Goal: Task Accomplishment & Management: Manage account settings

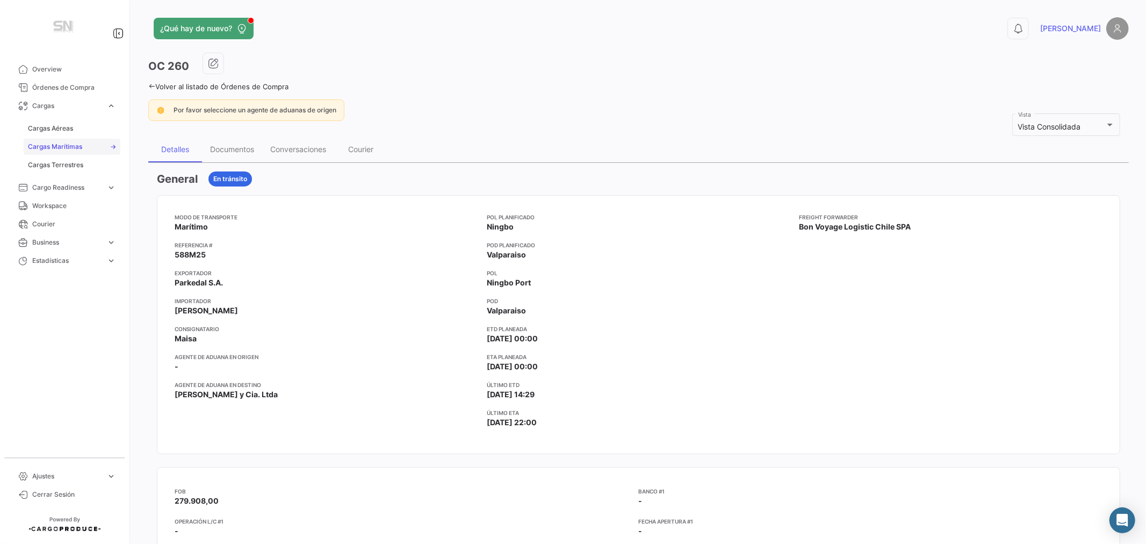
click at [56, 143] on span "Cargas Marítimas" at bounding box center [55, 147] width 54 height 10
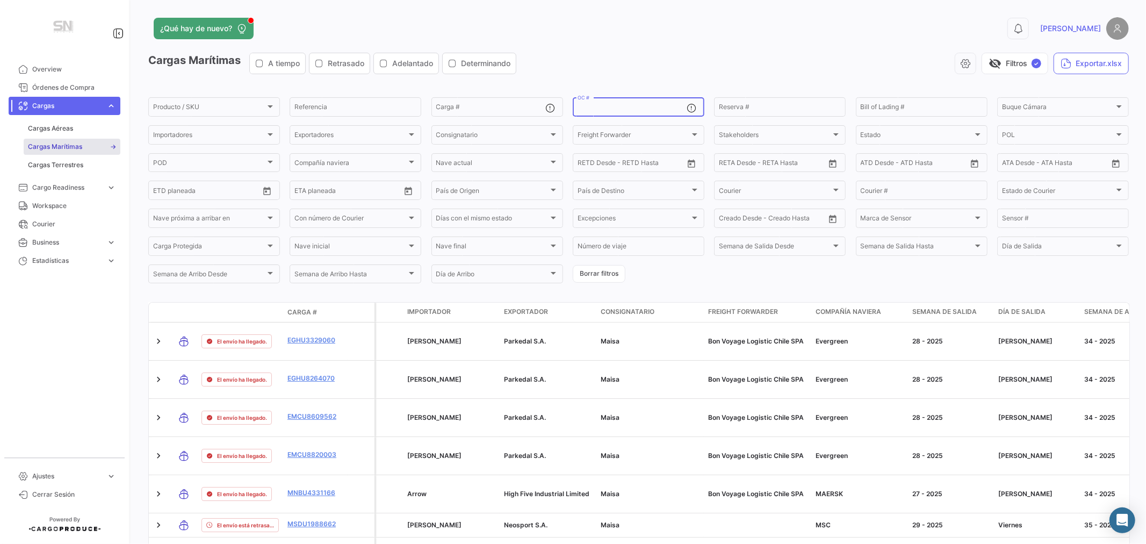
click at [599, 105] on input "OC #" at bounding box center [632, 109] width 109 height 8
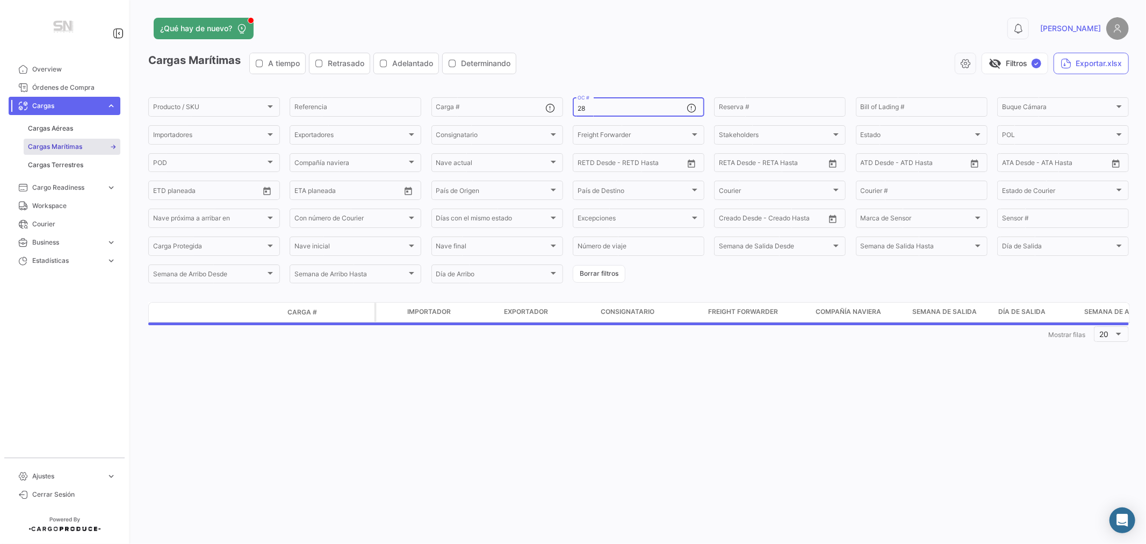
type input "2"
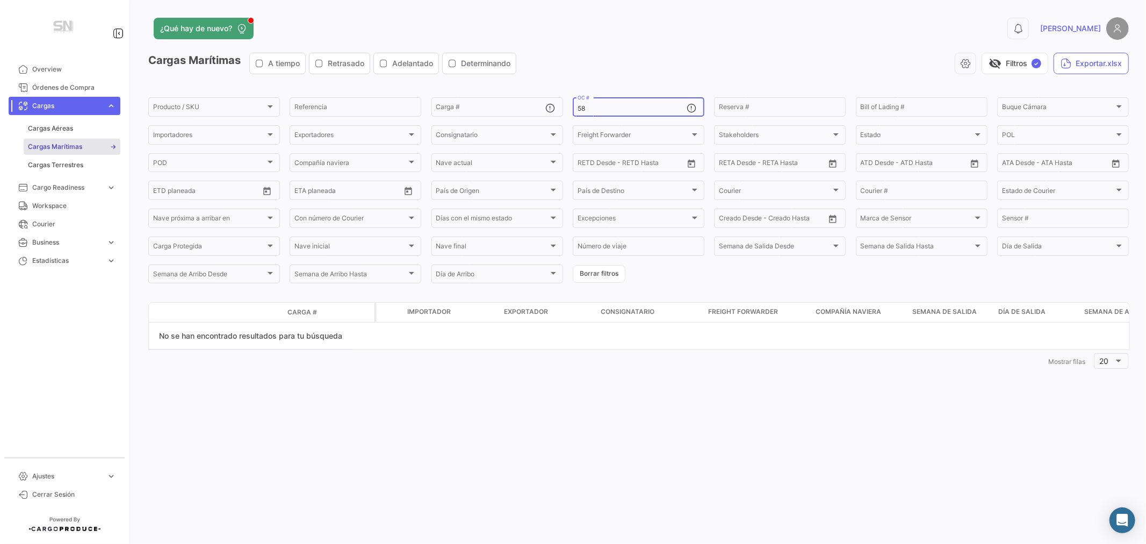
type input "5"
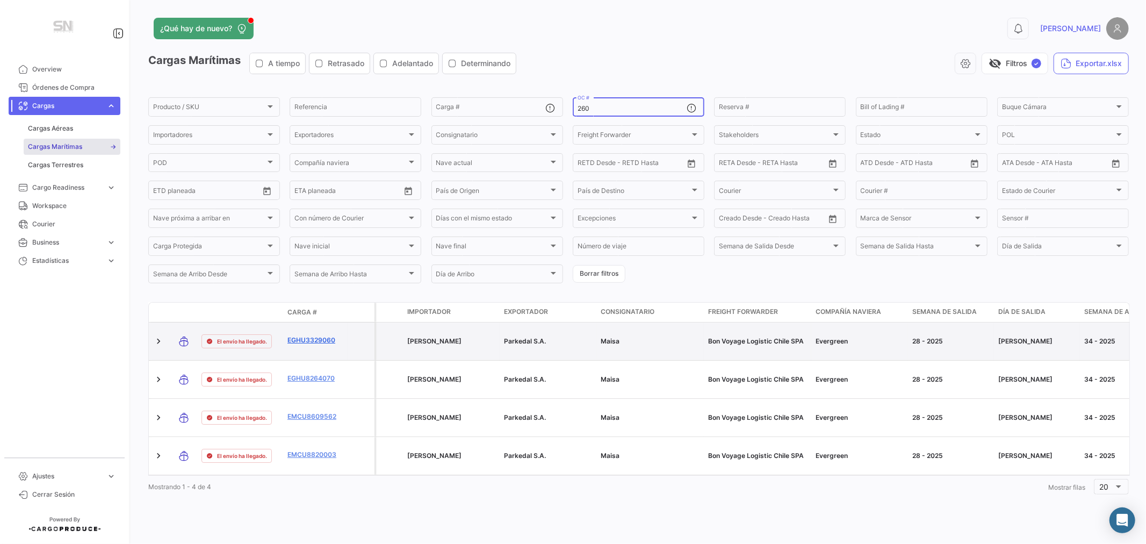
type input "260"
click at [300, 339] on link "EGHU3329060" at bounding box center [316, 340] width 56 height 10
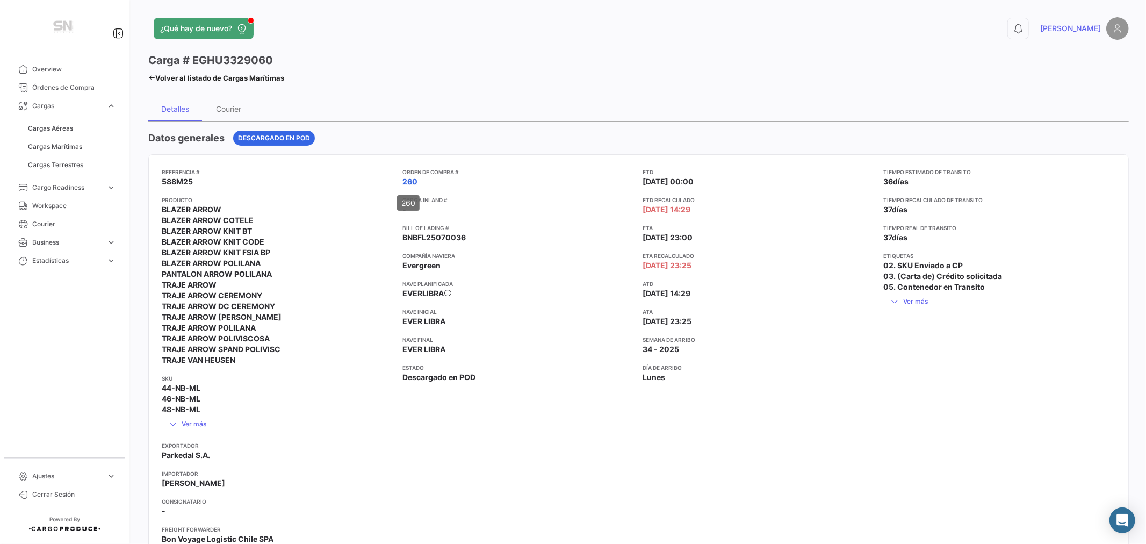
click at [404, 181] on link "260" at bounding box center [410, 181] width 15 height 11
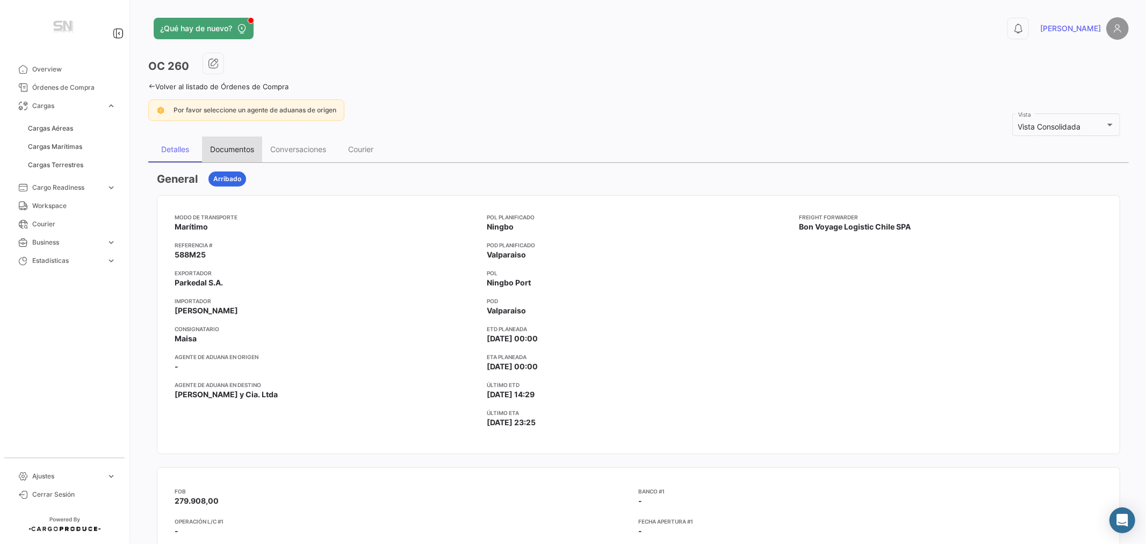
click at [249, 149] on div "Documentos" at bounding box center [232, 149] width 44 height 9
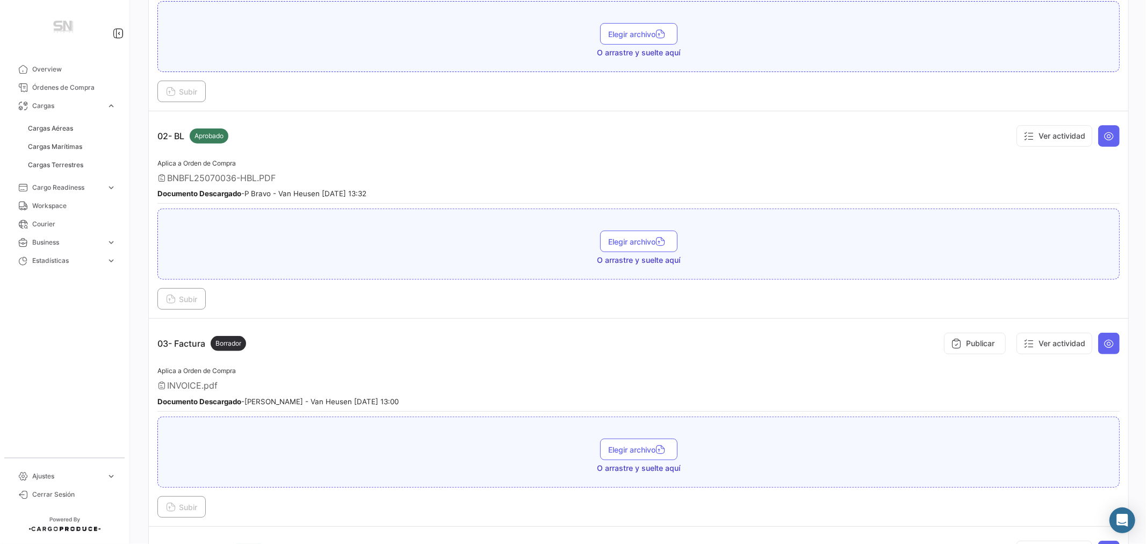
scroll to position [298, 0]
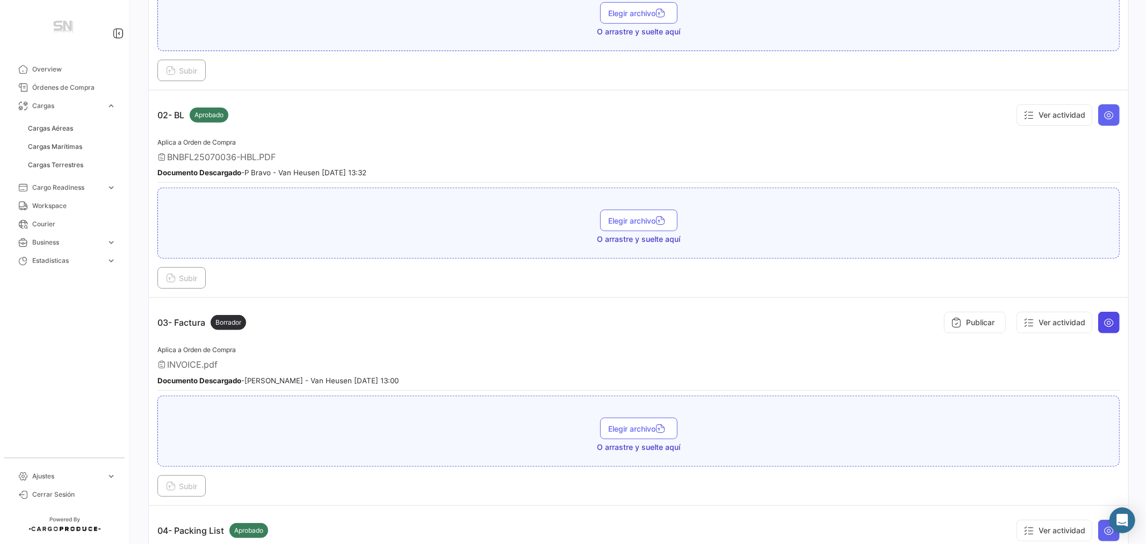
click at [1104, 321] on icon at bounding box center [1109, 322] width 11 height 11
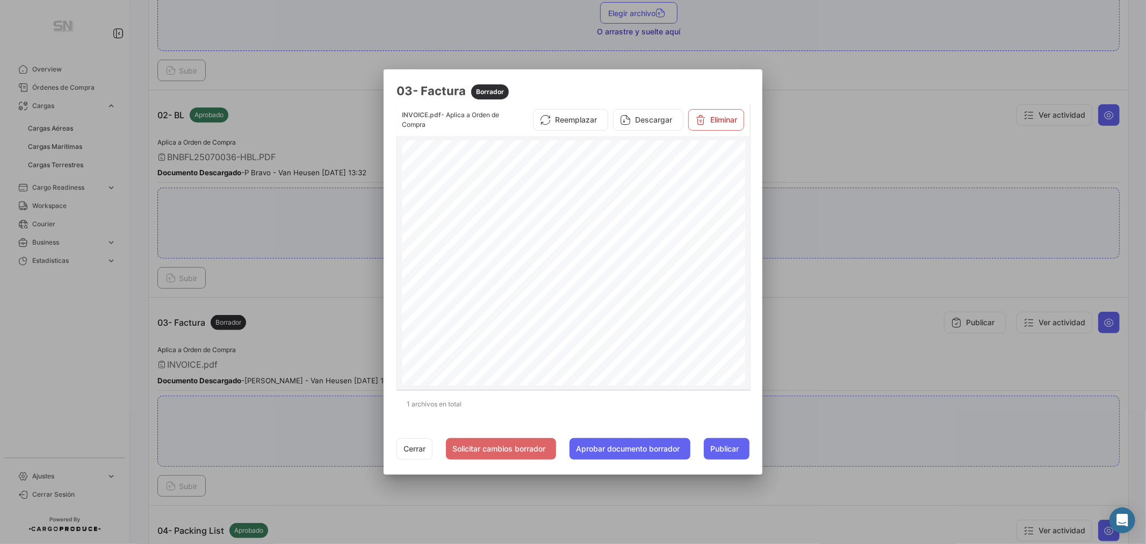
scroll to position [179, 0]
click at [406, 443] on button "Cerrar" at bounding box center [415, 448] width 36 height 21
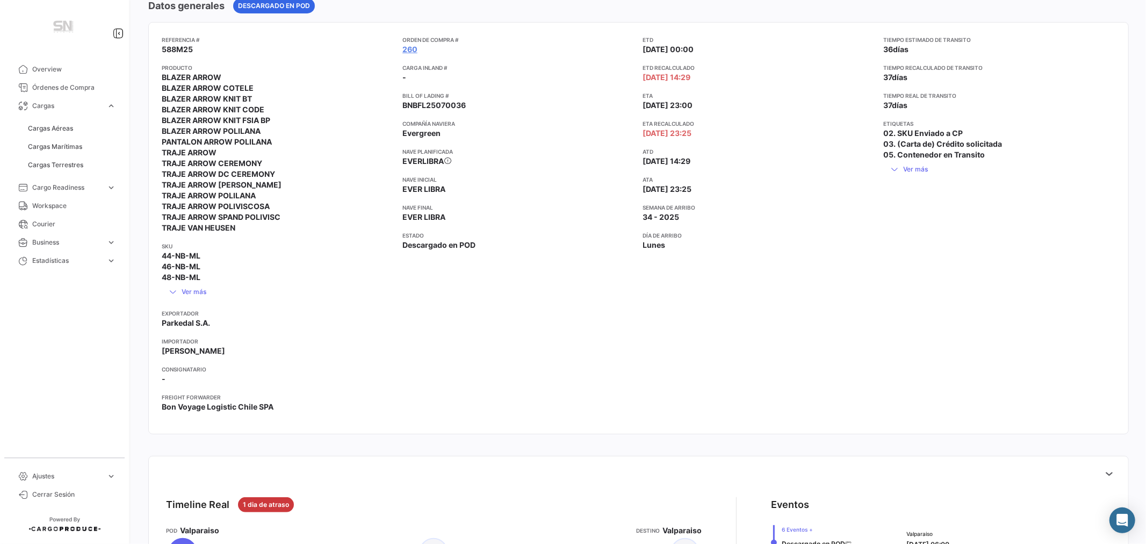
scroll to position [119, 0]
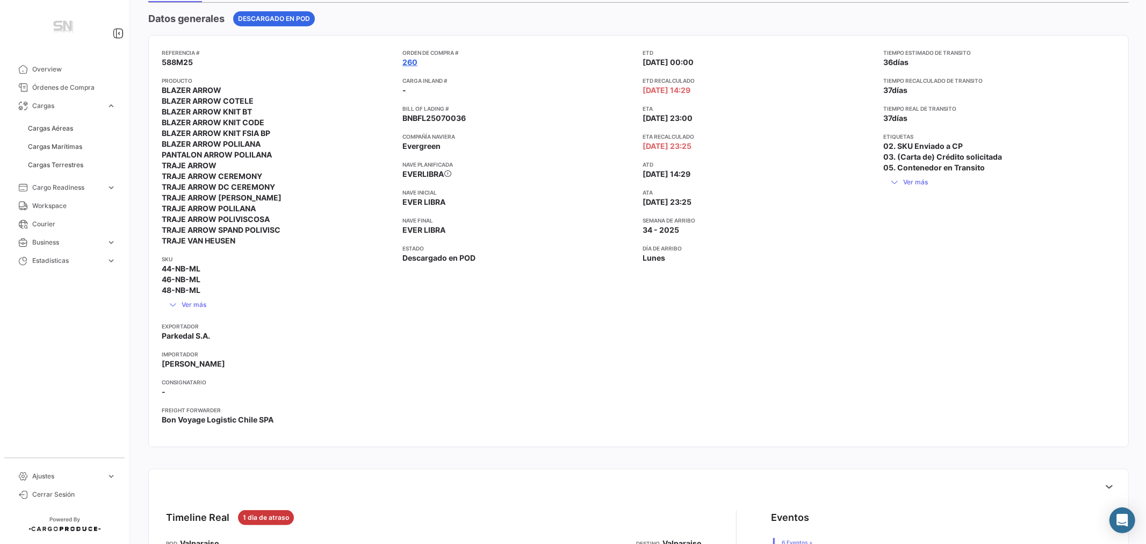
click at [409, 60] on link "260" at bounding box center [410, 62] width 15 height 11
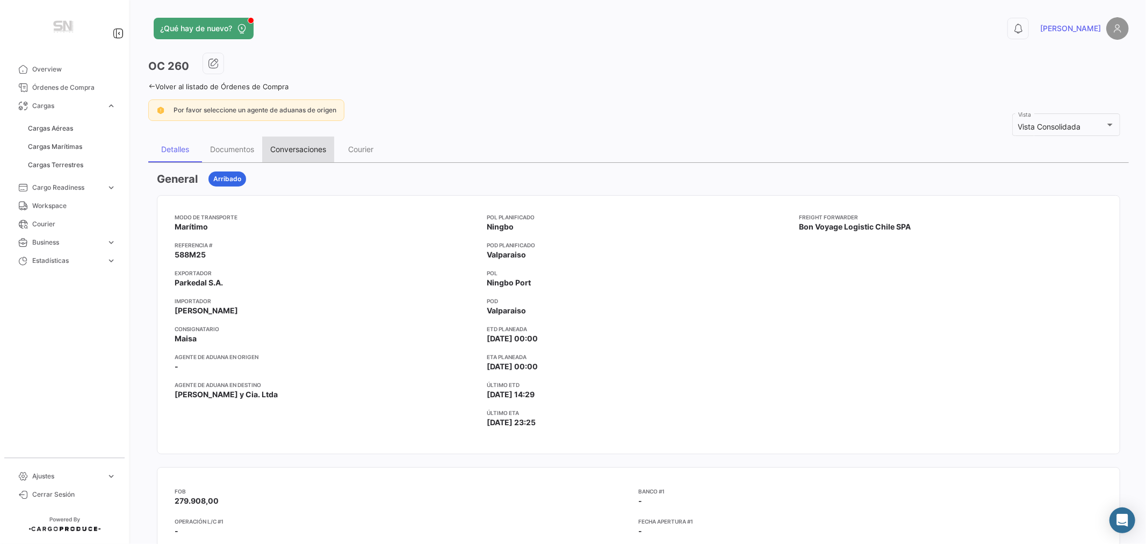
click at [285, 150] on div "Conversaciones" at bounding box center [298, 149] width 56 height 9
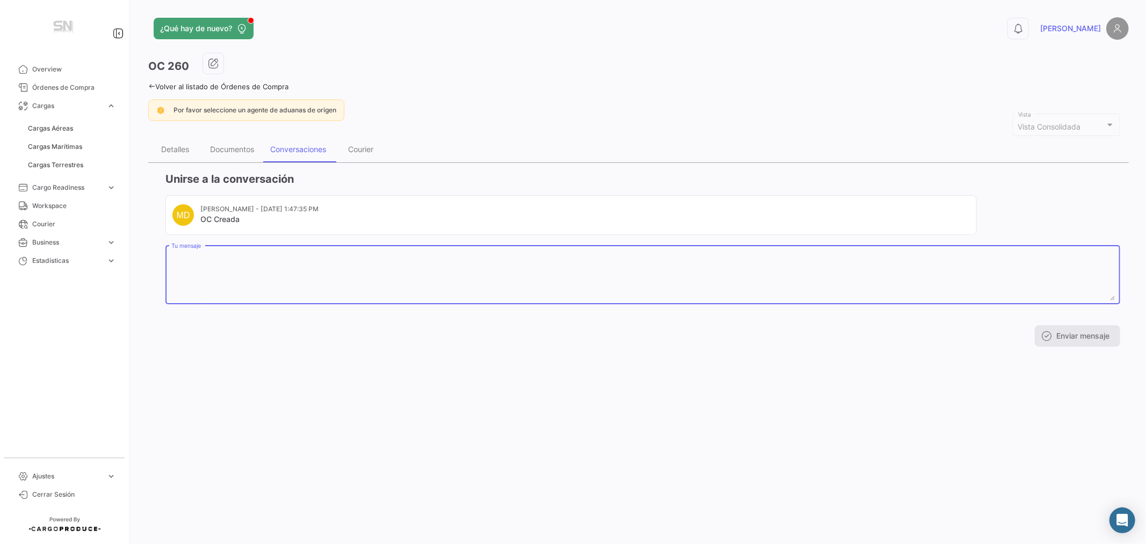
click at [219, 275] on textarea "Tu mensaje" at bounding box center [643, 276] width 944 height 47
type textarea "RCT 8189"
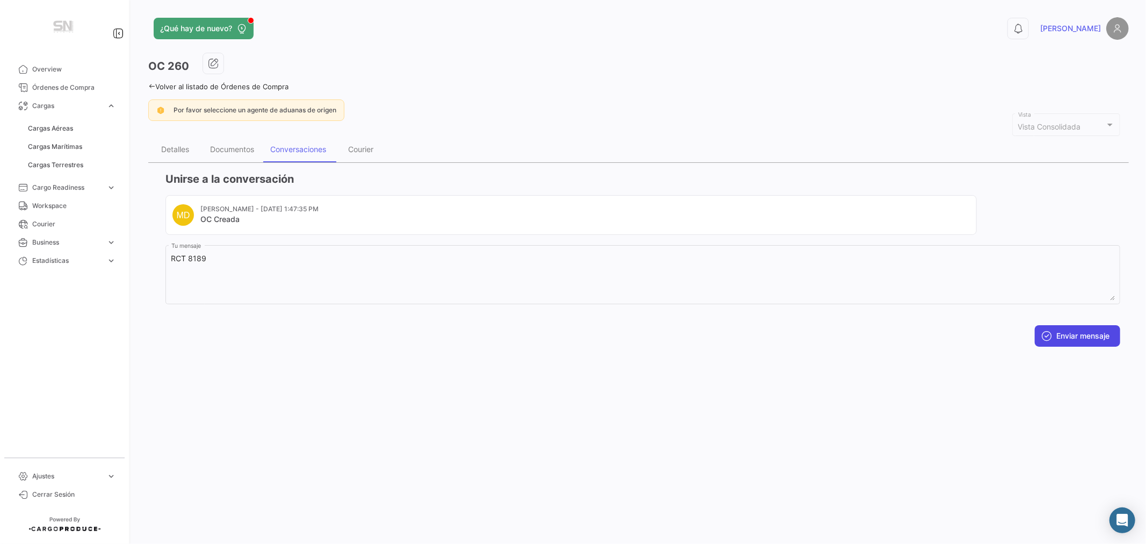
click at [1075, 335] on button "Enviar mensaje" at bounding box center [1077, 335] width 85 height 21
click at [1081, 336] on button "Enviar mensaje" at bounding box center [1077, 335] width 85 height 21
click at [212, 62] on icon "button" at bounding box center [213, 63] width 11 height 11
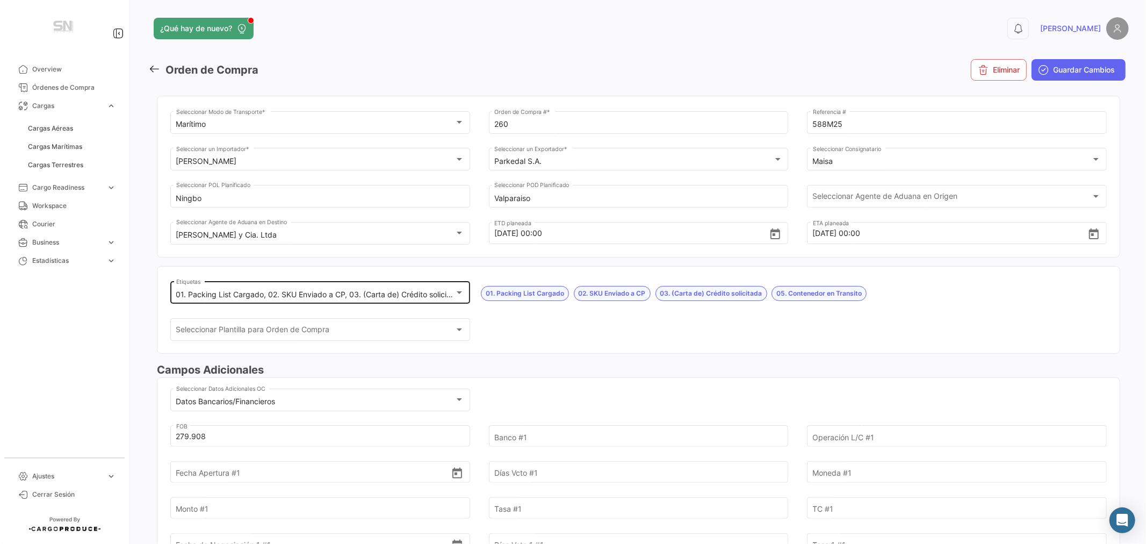
click at [332, 292] on mat-select-trigger "01. Packing List Cargado, 02. SKU Enviado a CP, 03. (Carta de) Crédito solicita…" at bounding box center [386, 294] width 420 height 9
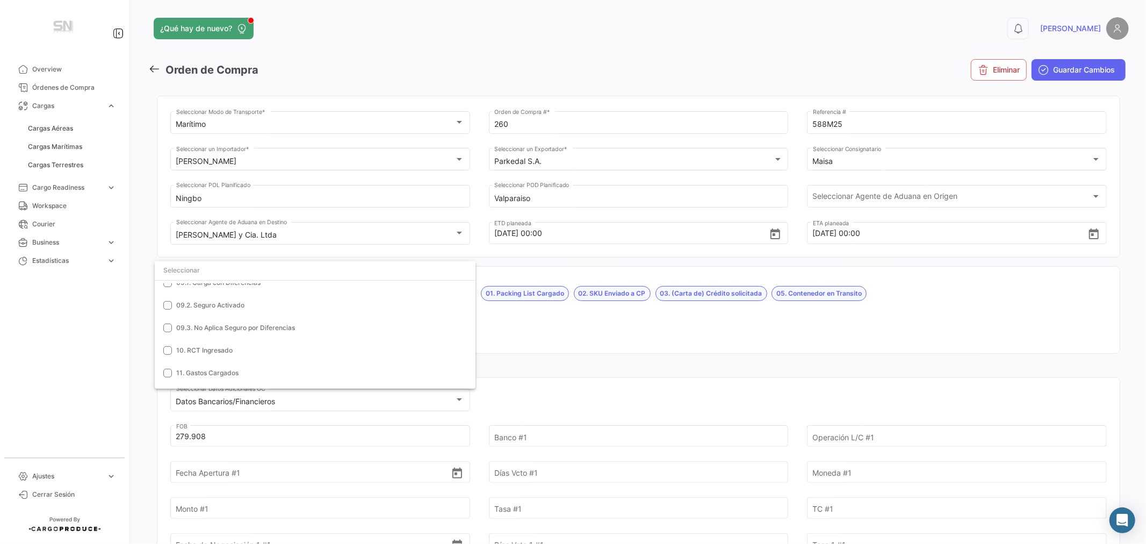
scroll to position [239, 0]
click at [212, 347] on span "10. RCT Ingresado" at bounding box center [204, 350] width 56 height 8
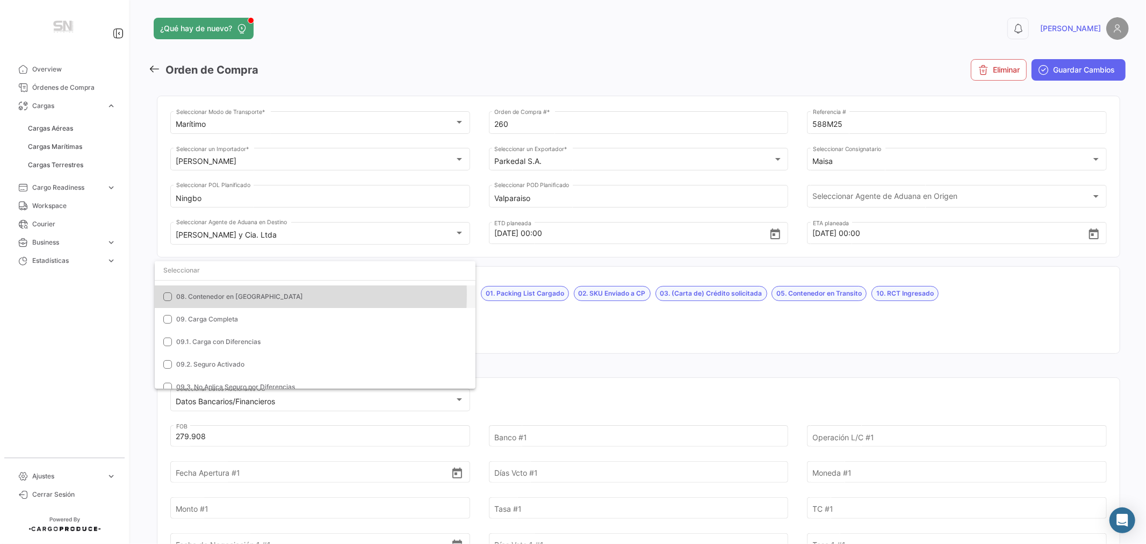
click at [215, 294] on span "08. Contenedor en [GEOGRAPHIC_DATA]" at bounding box center [239, 296] width 127 height 8
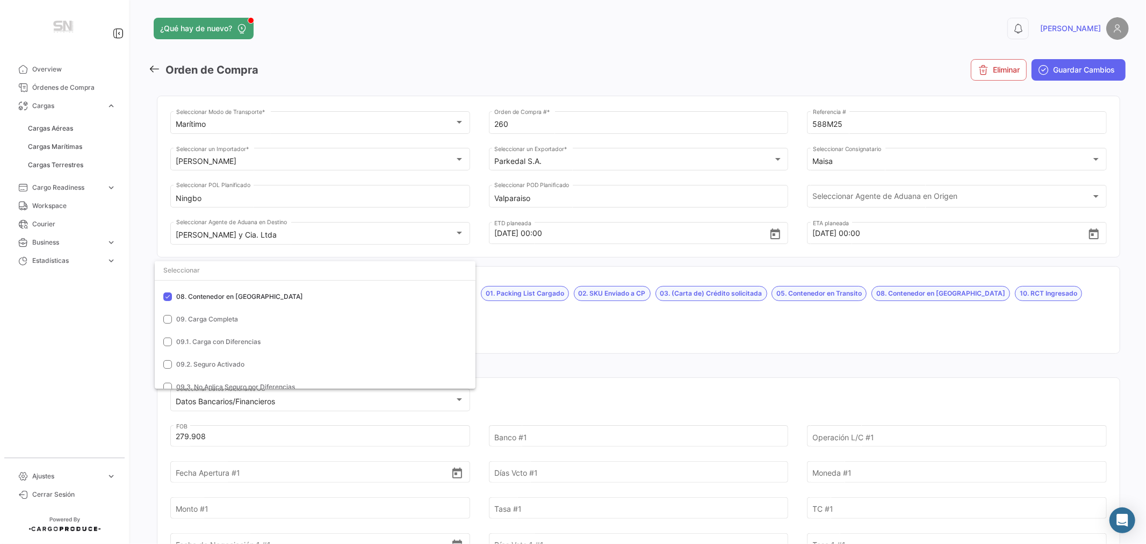
click at [1067, 67] on div at bounding box center [573, 272] width 1146 height 544
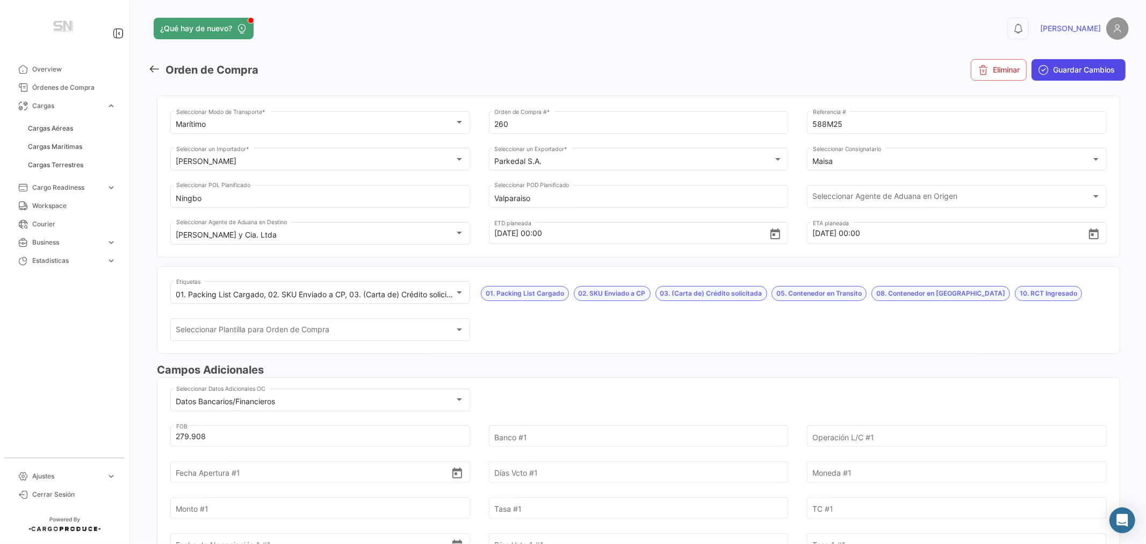
click at [1071, 69] on span "Guardar Cambios" at bounding box center [1084, 69] width 62 height 11
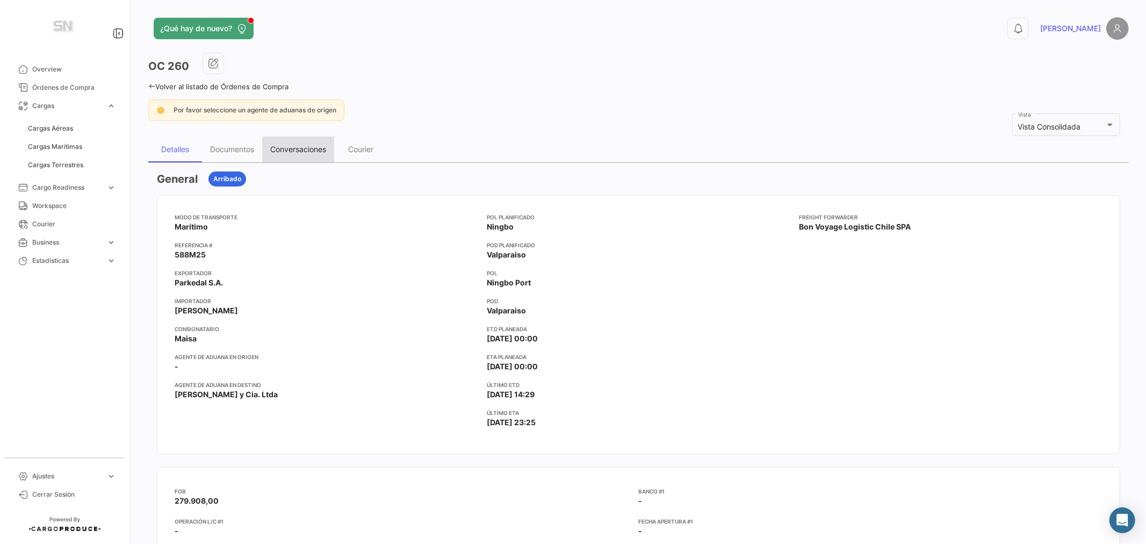
click at [292, 148] on div "Conversaciones" at bounding box center [298, 149] width 56 height 9
